Goal: Task Accomplishment & Management: Use online tool/utility

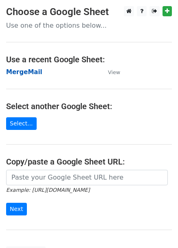
drag, startPoint x: 0, startPoint y: 0, endPoint x: 34, endPoint y: 72, distance: 79.9
click at [34, 72] on strong "MergeMail" at bounding box center [24, 71] width 36 height 7
click at [37, 70] on strong "MergeMail" at bounding box center [24, 71] width 36 height 7
click at [22, 72] on strong "MergeMail" at bounding box center [24, 71] width 36 height 7
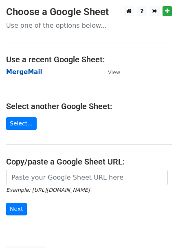
click at [22, 72] on strong "MergeMail" at bounding box center [24, 71] width 36 height 7
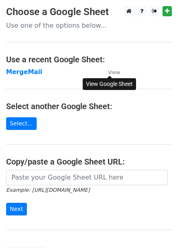
click at [113, 70] on small "View" at bounding box center [114, 72] width 12 height 6
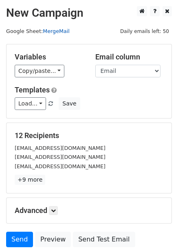
click at [62, 30] on link "MergeMail" at bounding box center [56, 31] width 27 height 6
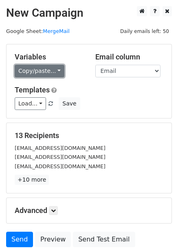
click at [50, 69] on link "Copy/paste..." at bounding box center [40, 71] width 50 height 13
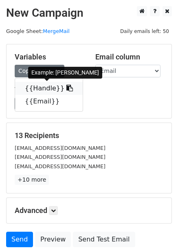
click at [42, 90] on link "{{Handle}}" at bounding box center [49, 88] width 68 height 13
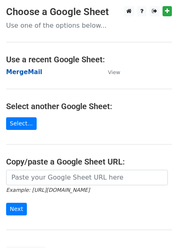
click at [37, 72] on strong "MergeMail" at bounding box center [24, 71] width 36 height 7
click at [20, 73] on strong "MergeMail" at bounding box center [24, 71] width 36 height 7
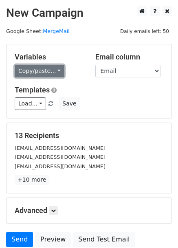
click at [56, 69] on link "Copy/paste..." at bounding box center [40, 71] width 50 height 13
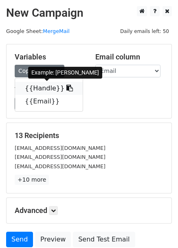
click at [40, 90] on link "{{Handle}}" at bounding box center [49, 88] width 68 height 13
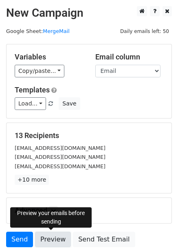
click at [46, 241] on link "Preview" at bounding box center [53, 239] width 36 height 15
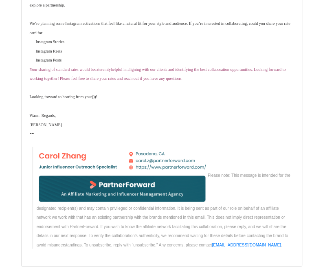
scroll to position [5196, 0]
